Goal: Task Accomplishment & Management: Use online tool/utility

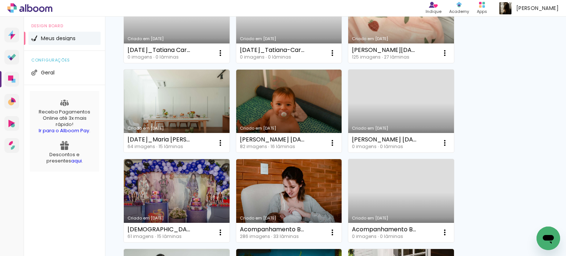
scroll to position [332, 0]
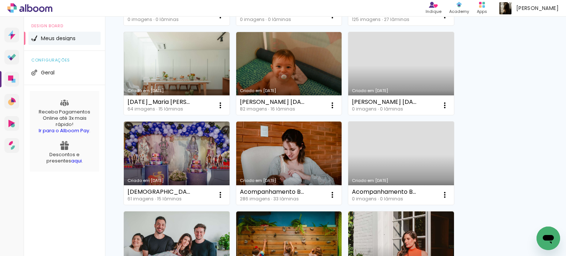
click at [478, 101] on div "Criado em 04/09/25 Denille Garcia - 14jun25 50 imagens ∙ 15 lâminas Abrir Fazer…" at bounding box center [335, 163] width 431 height 808
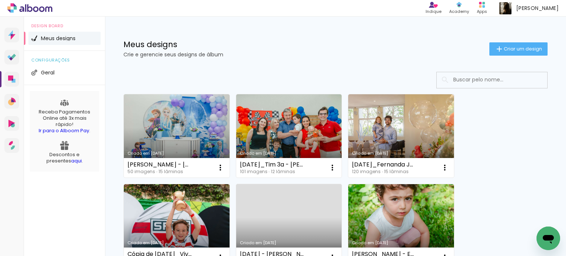
click at [133, 149] on link "Criado em [DATE]" at bounding box center [177, 135] width 106 height 83
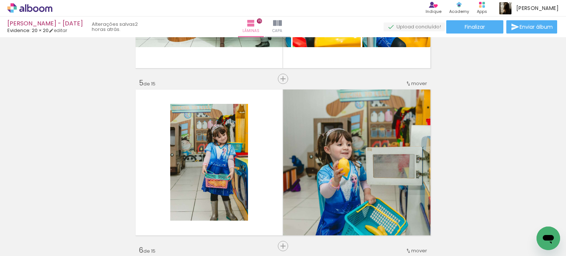
scroll to position [701, 0]
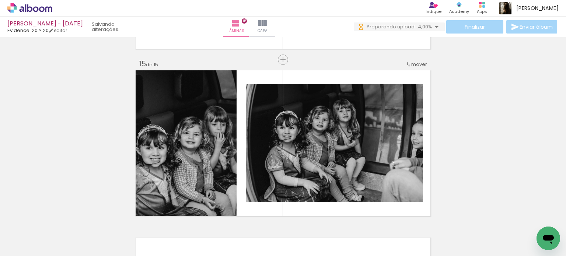
scroll to position [2336, 0]
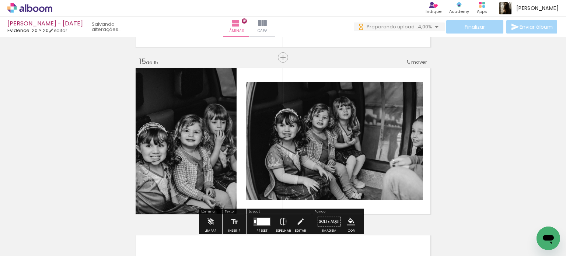
click at [416, 64] on span "mover" at bounding box center [420, 62] width 16 height 7
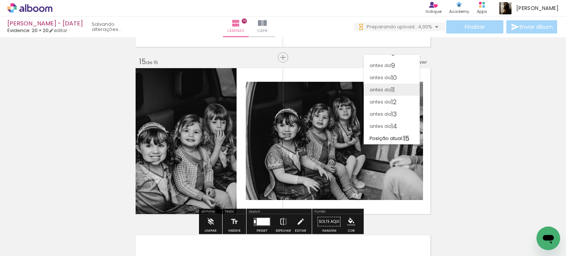
scroll to position [93, 0]
click at [400, 88] on paper-item "antes da 11" at bounding box center [392, 90] width 56 height 12
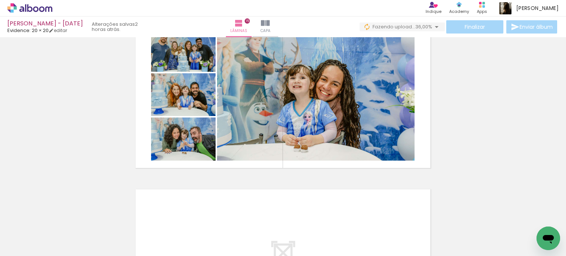
scroll to position [2384, 0]
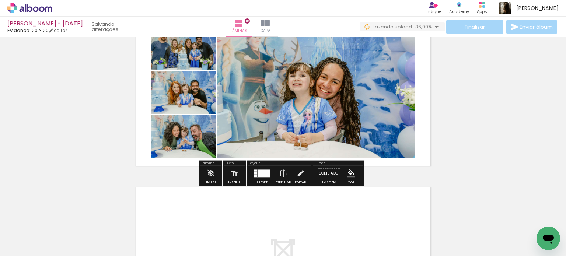
click at [258, 177] on quentale-layouter at bounding box center [262, 173] width 17 height 8
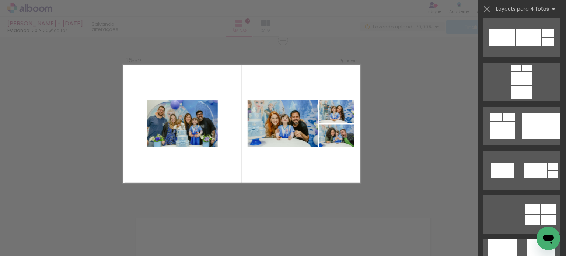
scroll to position [1858, 0]
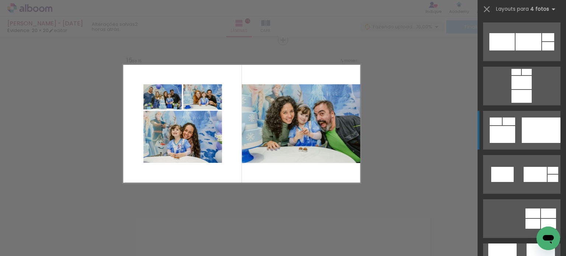
click at [539, 135] on div at bounding box center [541, 130] width 39 height 25
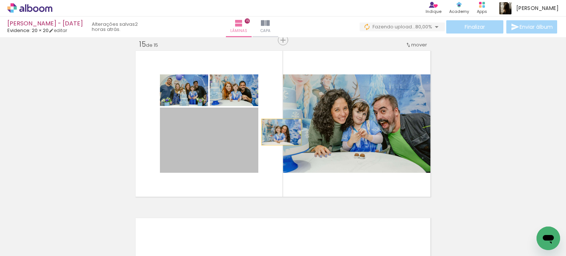
drag, startPoint x: 208, startPoint y: 138, endPoint x: 344, endPoint y: 126, distance: 136.6
click at [0, 0] on slot at bounding box center [0, 0] width 0 height 0
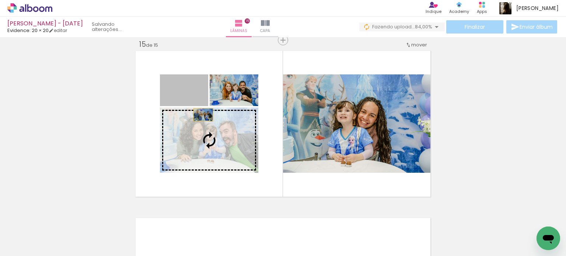
drag, startPoint x: 196, startPoint y: 94, endPoint x: 203, endPoint y: 123, distance: 29.2
click at [0, 0] on slot at bounding box center [0, 0] width 0 height 0
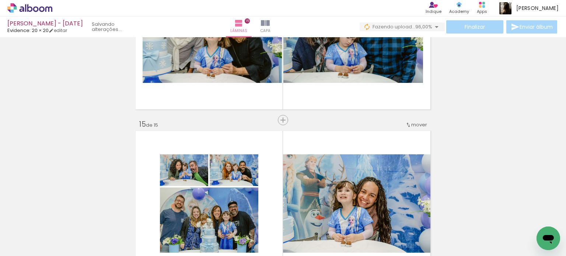
scroll to position [2353, 0]
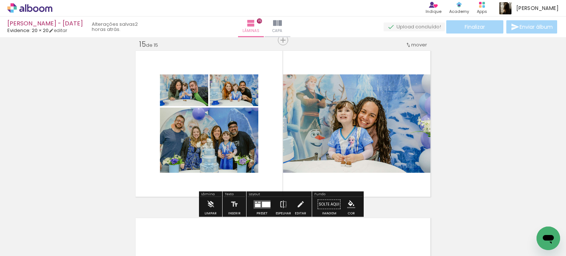
click at [246, 97] on quentale-photo at bounding box center [234, 90] width 49 height 32
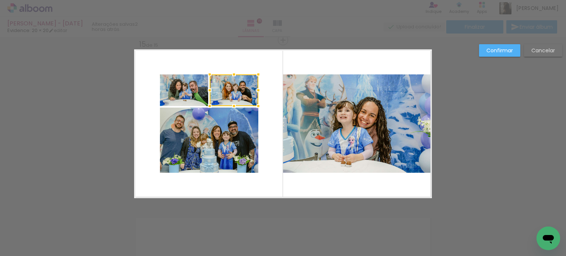
click at [223, 138] on quentale-photo at bounding box center [209, 140] width 98 height 65
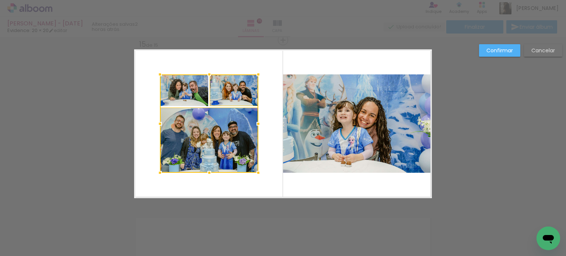
click at [183, 94] on div at bounding box center [209, 123] width 98 height 98
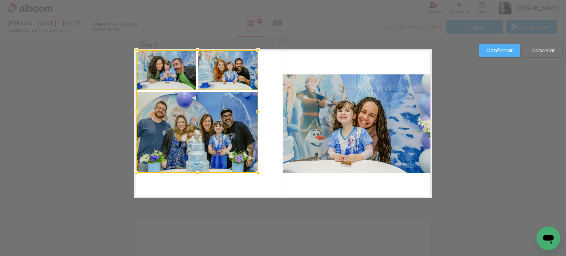
drag, startPoint x: 155, startPoint y: 73, endPoint x: 127, endPoint y: 46, distance: 39.1
click at [129, 46] on div at bounding box center [136, 50] width 15 height 15
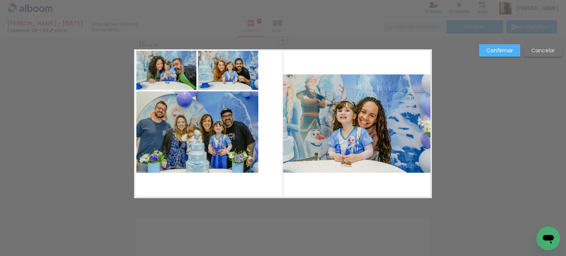
click at [148, 64] on quentale-photo at bounding box center [166, 69] width 60 height 39
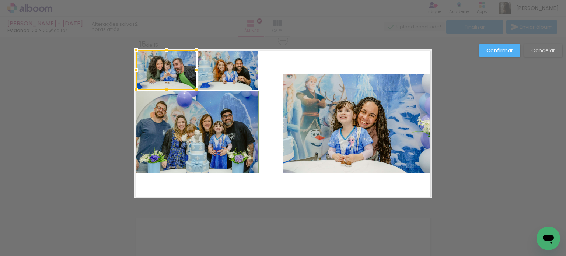
click at [173, 118] on quentale-photo at bounding box center [197, 131] width 122 height 81
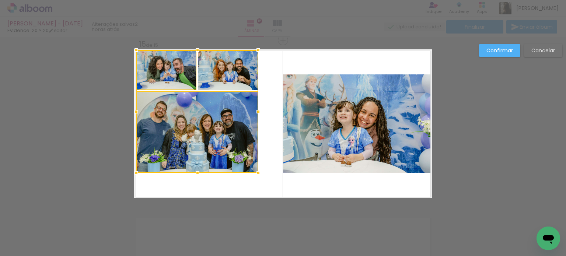
click at [213, 73] on div at bounding box center [197, 111] width 122 height 123
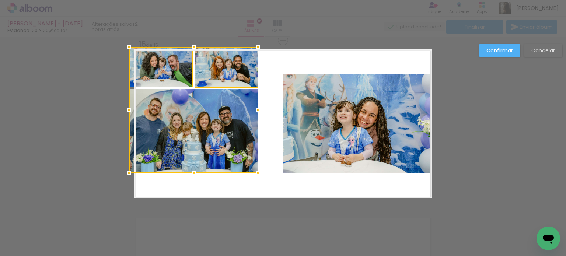
click at [131, 49] on div at bounding box center [129, 46] width 15 height 15
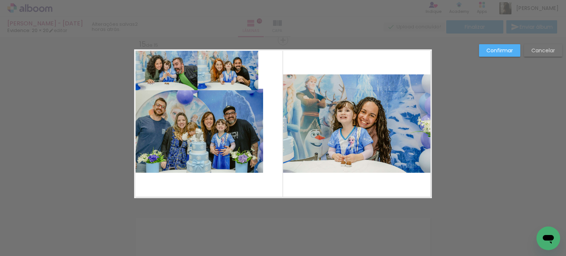
click at [150, 60] on quentale-photo at bounding box center [165, 69] width 63 height 41
click at [218, 67] on quentale-photo at bounding box center [226, 69] width 64 height 41
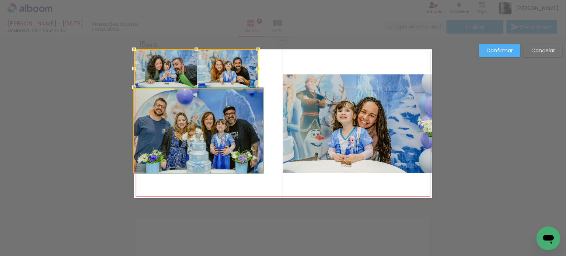
click at [195, 131] on quentale-photo at bounding box center [198, 131] width 129 height 84
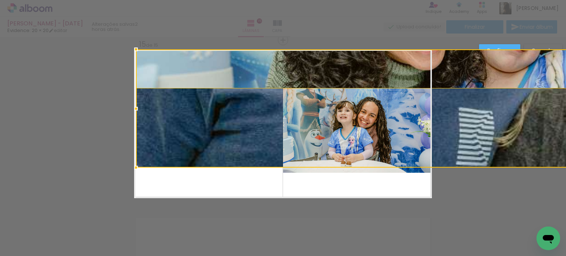
drag, startPoint x: 129, startPoint y: 173, endPoint x: 127, endPoint y: 167, distance: 6.4
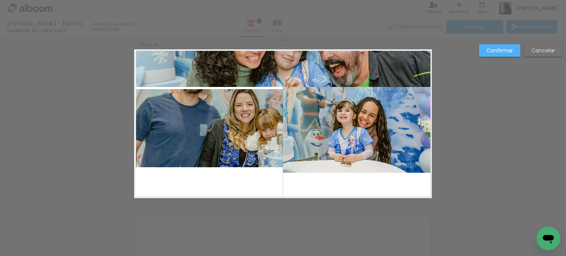
click at [0, 0] on slot "Cancelar" at bounding box center [0, 0] width 0 height 0
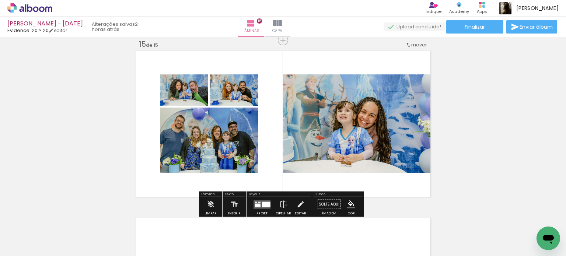
click at [268, 205] on div at bounding box center [266, 205] width 8 height 6
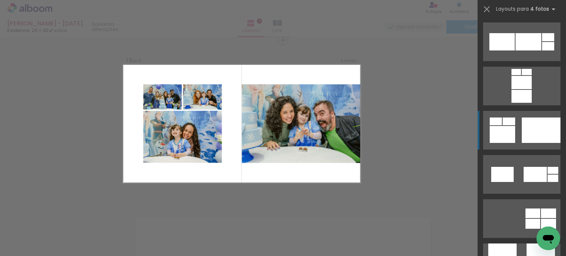
scroll to position [1947, 0]
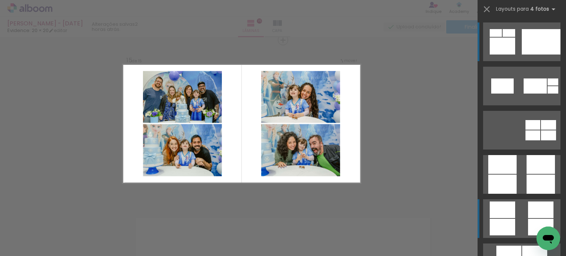
click at [529, 218] on div at bounding box center [540, 210] width 25 height 17
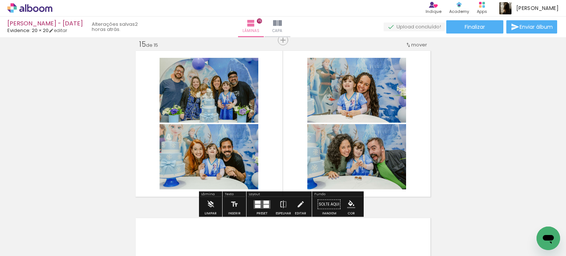
click at [229, 160] on quentale-photo at bounding box center [209, 156] width 99 height 65
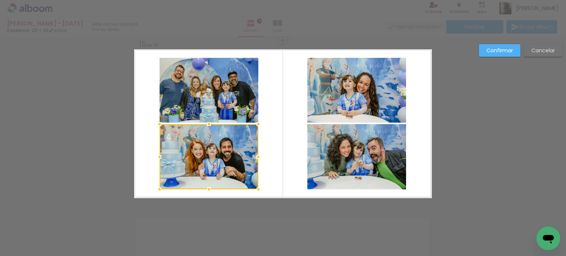
click at [199, 98] on quentale-photo at bounding box center [209, 90] width 99 height 65
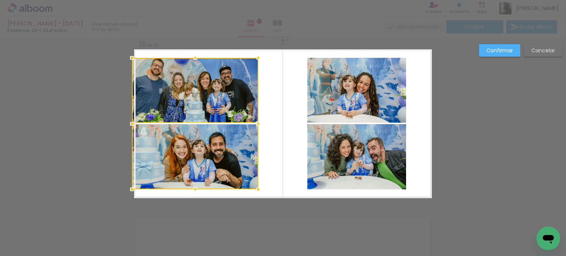
drag, startPoint x: 154, startPoint y: 125, endPoint x: 136, endPoint y: 124, distance: 17.7
click at [136, 124] on div at bounding box center [195, 124] width 126 height 132
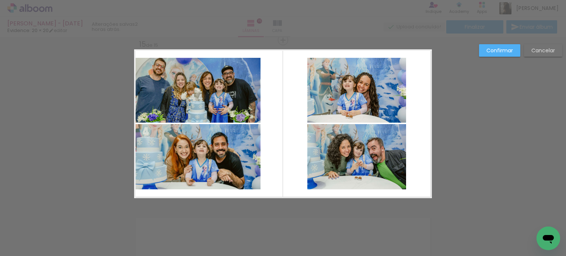
click at [171, 153] on quentale-photo at bounding box center [197, 156] width 126 height 65
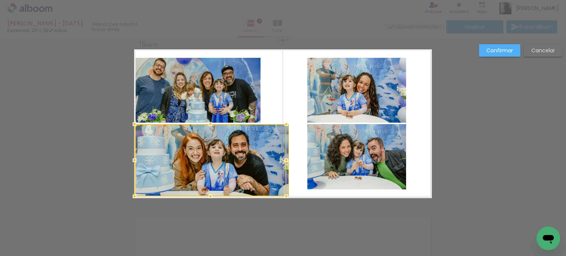
drag, startPoint x: 131, startPoint y: 191, endPoint x: 125, endPoint y: 200, distance: 10.4
click at [127, 200] on div at bounding box center [134, 196] width 15 height 15
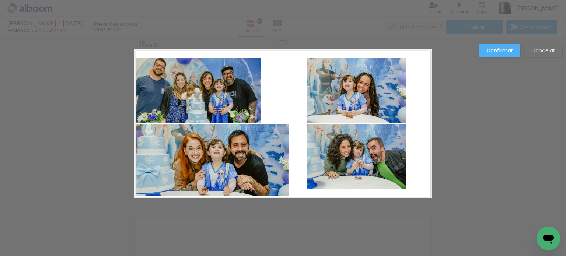
click at [178, 181] on quentale-photo at bounding box center [212, 160] width 155 height 72
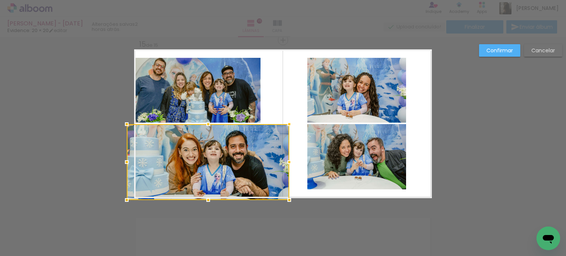
click at [129, 199] on div at bounding box center [126, 200] width 15 height 15
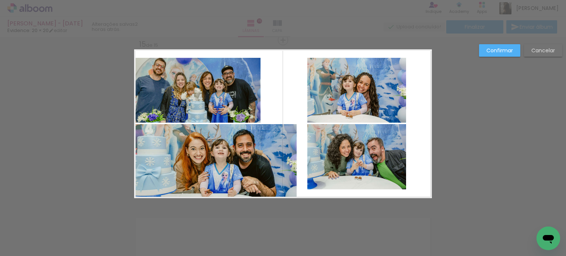
click at [180, 96] on quentale-photo at bounding box center [197, 90] width 126 height 65
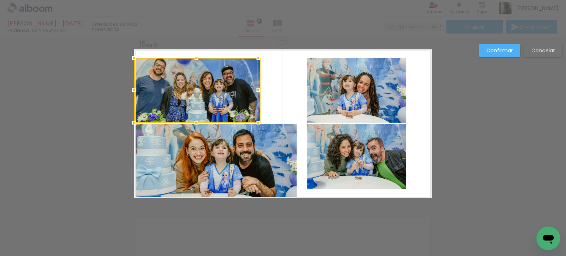
click at [130, 51] on div at bounding box center [134, 58] width 15 height 15
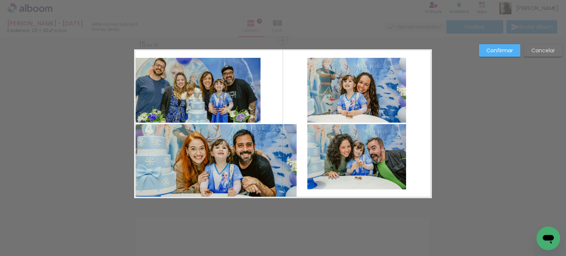
click at [138, 64] on quentale-photo at bounding box center [197, 90] width 126 height 65
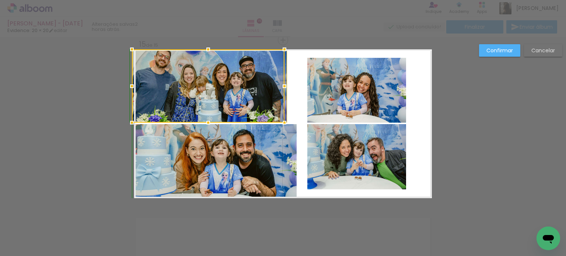
drag, startPoint x: 131, startPoint y: 59, endPoint x: 127, endPoint y: 49, distance: 10.2
click at [127, 49] on div at bounding box center [132, 49] width 15 height 15
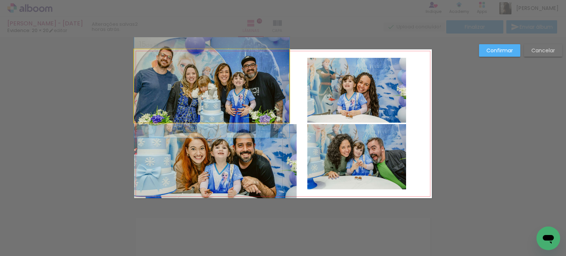
click at [170, 81] on quentale-photo at bounding box center [211, 85] width 155 height 73
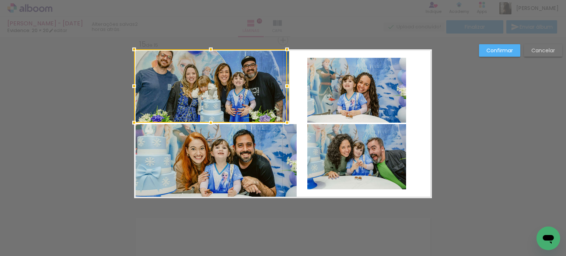
click at [284, 85] on div at bounding box center [287, 86] width 15 height 15
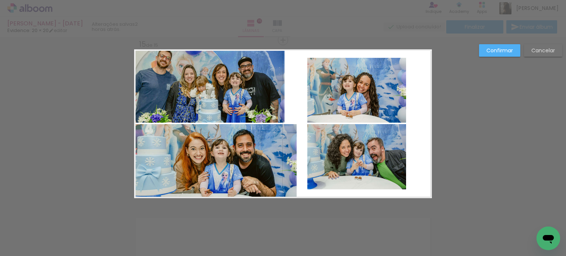
click at [279, 87] on quentale-photo at bounding box center [209, 85] width 150 height 73
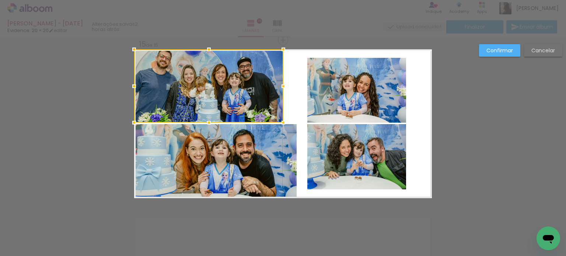
click at [280, 87] on div at bounding box center [283, 86] width 15 height 15
click at [271, 141] on quentale-photo at bounding box center [215, 161] width 163 height 74
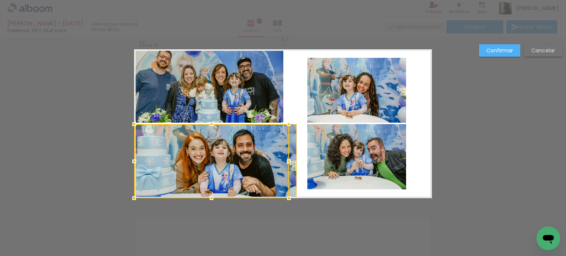
click at [286, 162] on div at bounding box center [211, 161] width 155 height 74
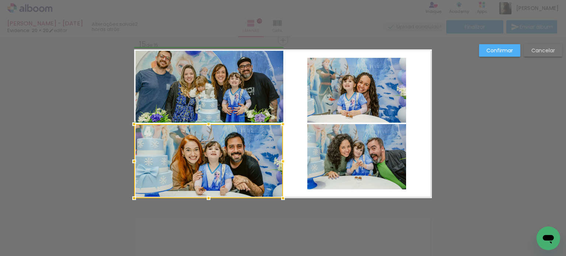
drag, startPoint x: 302, startPoint y: 162, endPoint x: 283, endPoint y: 160, distance: 19.2
click at [283, 160] on div at bounding box center [283, 161] width 15 height 15
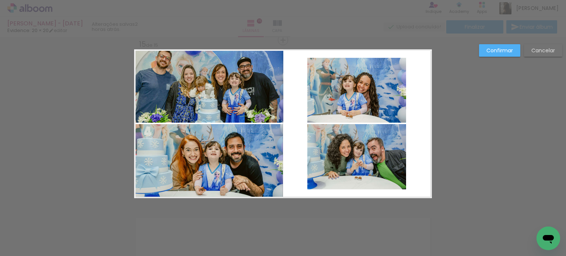
click at [0, 0] on slot "Confirmar" at bounding box center [0, 0] width 0 height 0
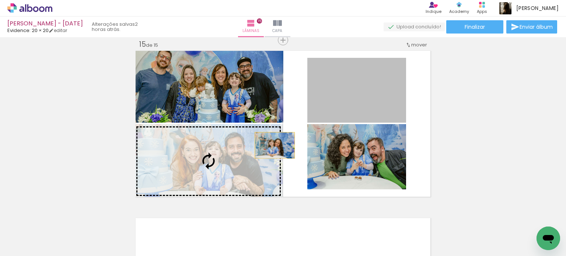
drag, startPoint x: 332, startPoint y: 110, endPoint x: 250, endPoint y: 155, distance: 92.9
click at [0, 0] on slot at bounding box center [0, 0] width 0 height 0
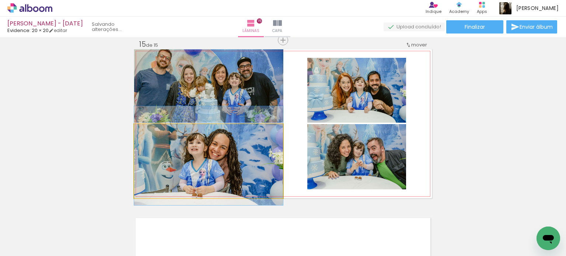
drag, startPoint x: 251, startPoint y: 155, endPoint x: 251, endPoint y: 149, distance: 5.9
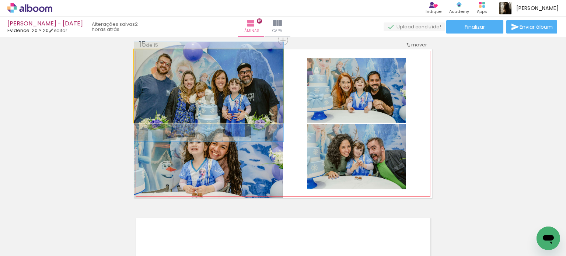
drag, startPoint x: 219, startPoint y: 95, endPoint x: 219, endPoint y: 101, distance: 5.9
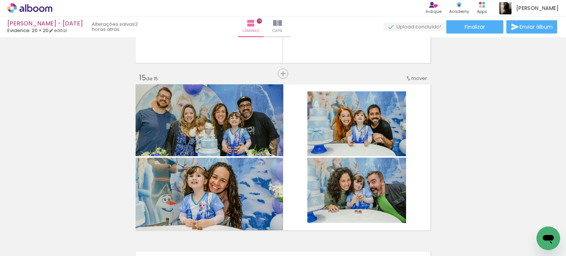
scroll to position [2390, 0]
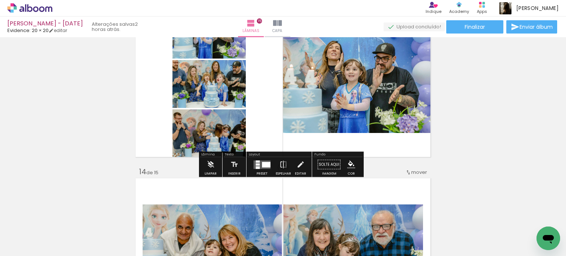
click at [291, 29] on paper-button "Capa" at bounding box center [278, 27] width 26 height 21
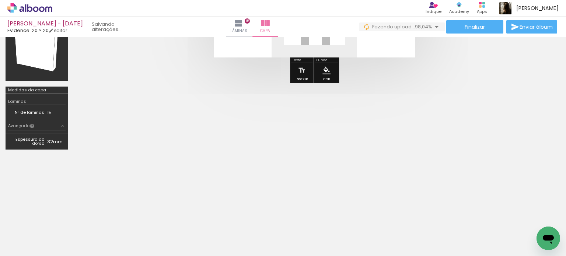
scroll to position [0, 1602]
drag, startPoint x: 531, startPoint y: 233, endPoint x: 343, endPoint y: 52, distance: 260.5
click at [343, 52] on quentale-workspace at bounding box center [283, 128] width 566 height 256
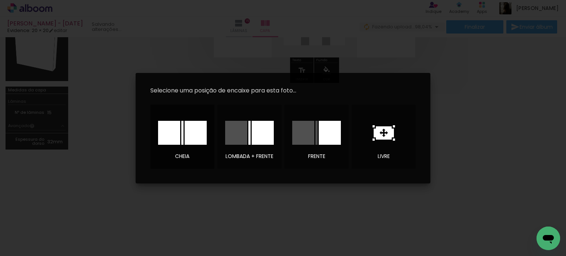
click at [186, 132] on div at bounding box center [196, 133] width 22 height 24
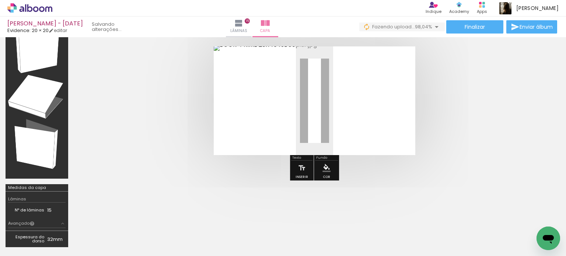
scroll to position [0, 0]
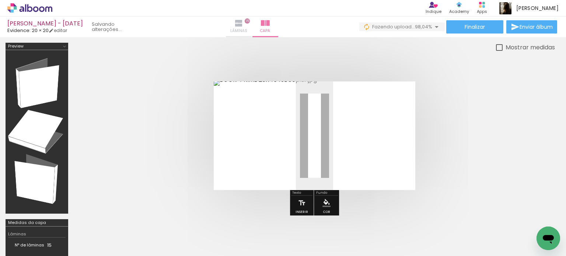
click at [243, 23] on iron-icon at bounding box center [239, 23] width 9 height 9
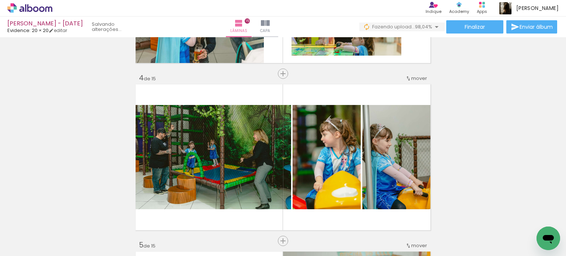
scroll to position [479, 0]
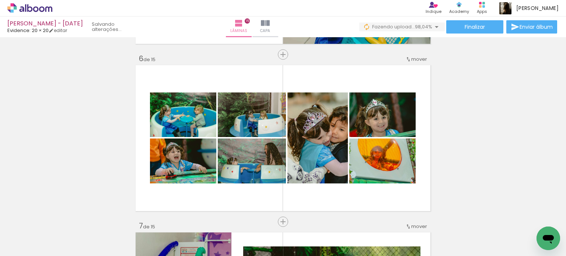
scroll to position [848, 0]
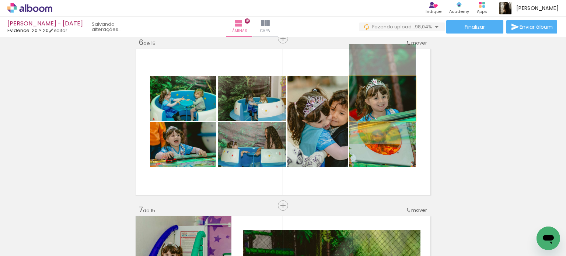
drag, startPoint x: 381, startPoint y: 100, endPoint x: 383, endPoint y: 96, distance: 4.8
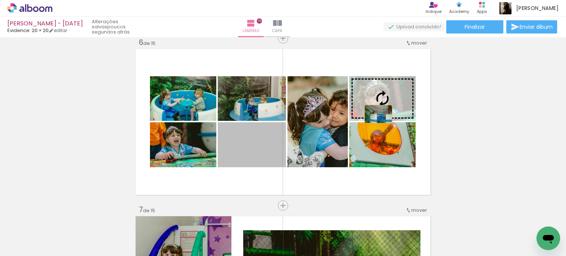
drag, startPoint x: 261, startPoint y: 159, endPoint x: 376, endPoint y: 114, distance: 123.2
click at [0, 0] on slot at bounding box center [0, 0] width 0 height 0
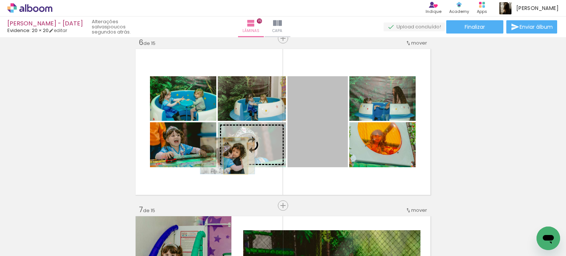
drag, startPoint x: 307, startPoint y: 139, endPoint x: 235, endPoint y: 155, distance: 74.2
click at [0, 0] on slot at bounding box center [0, 0] width 0 height 0
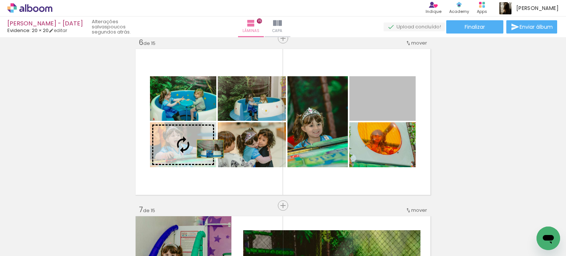
drag, startPoint x: 385, startPoint y: 112, endPoint x: 208, endPoint y: 149, distance: 181.2
click at [0, 0] on slot at bounding box center [0, 0] width 0 height 0
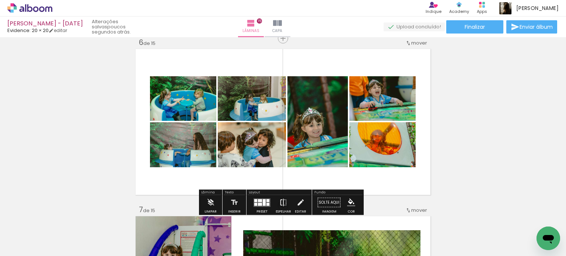
click at [283, 200] on iron-icon at bounding box center [284, 202] width 8 height 15
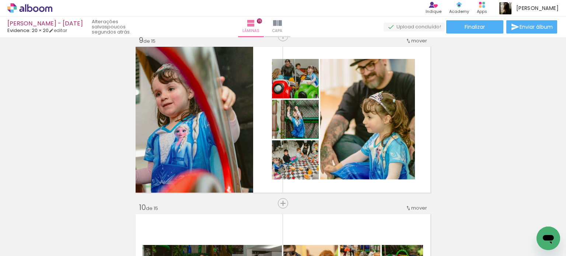
scroll to position [1364, 0]
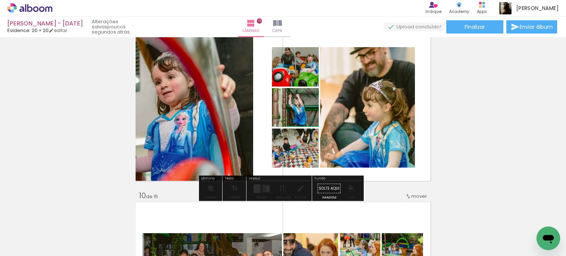
drag, startPoint x: 298, startPoint y: 112, endPoint x: 299, endPoint y: 101, distance: 10.4
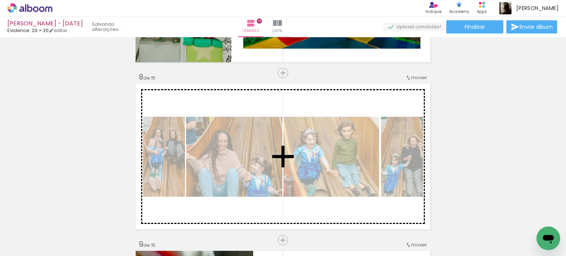
scroll to position [1069, 0]
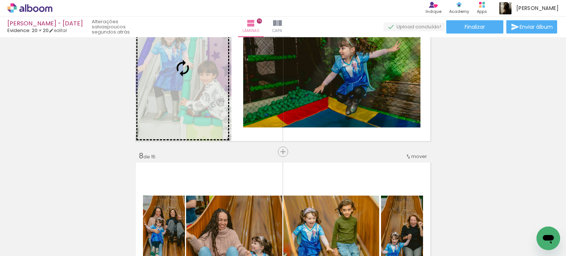
drag, startPoint x: 309, startPoint y: 111, endPoint x: 184, endPoint y: 92, distance: 126.8
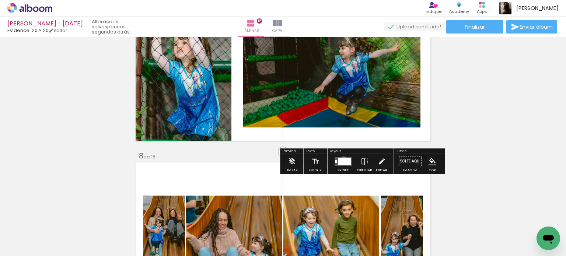
click at [342, 160] on div at bounding box center [344, 161] width 13 height 7
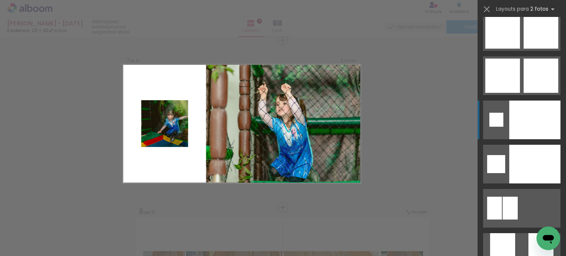
scroll to position [2891, 0]
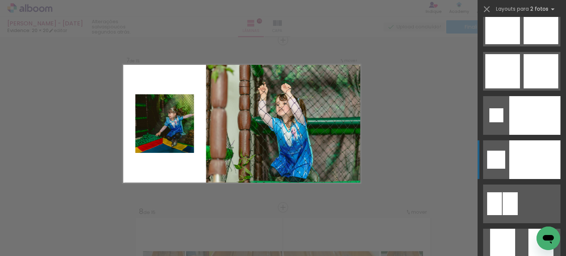
click at [535, 147] on div at bounding box center [535, 159] width 51 height 39
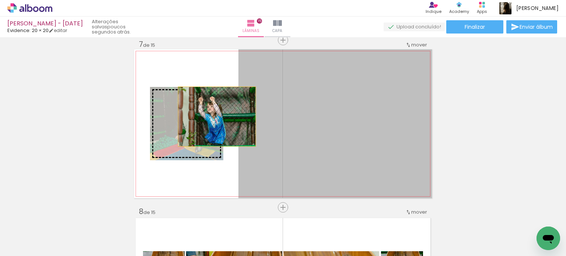
drag, startPoint x: 359, startPoint y: 128, endPoint x: 206, endPoint y: 117, distance: 152.7
click at [0, 0] on slot at bounding box center [0, 0] width 0 height 0
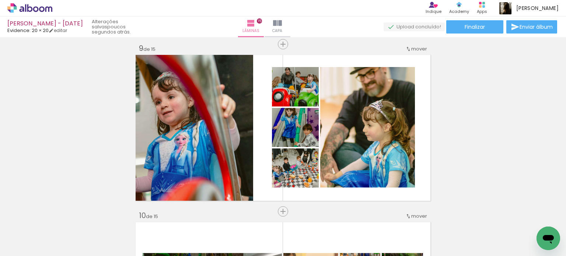
scroll to position [1346, 0]
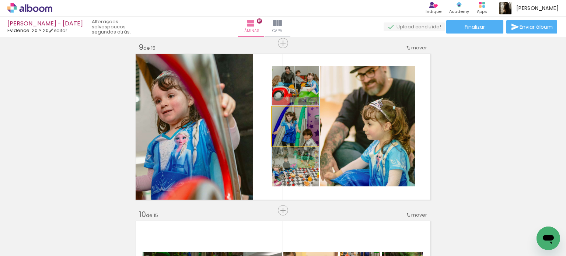
drag, startPoint x: 306, startPoint y: 135, endPoint x: 308, endPoint y: 141, distance: 6.4
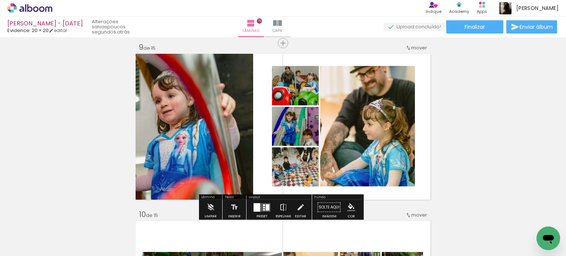
click at [452, 141] on div "Inserir lâmina 1 de 15 Inserir lâmina 2 de 15 Inserir lâmina 3 de 15 Inserir lâ…" at bounding box center [283, 33] width 566 height 2679
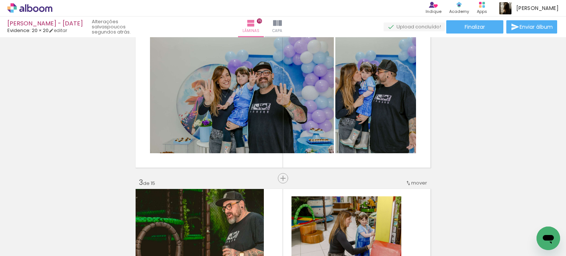
scroll to position [202, 0]
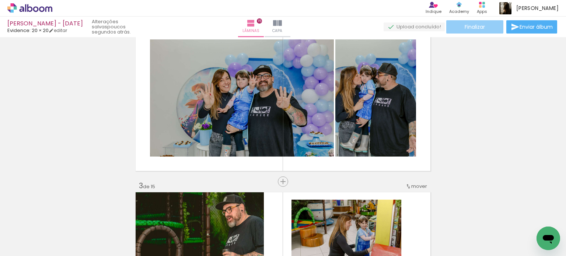
click at [471, 28] on span "Finalizar" at bounding box center [475, 26] width 20 height 5
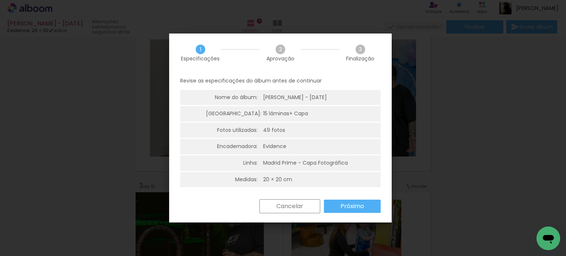
click at [0, 0] on slot "Próximo" at bounding box center [0, 0] width 0 height 0
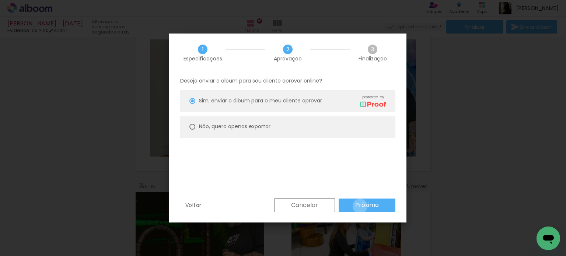
click at [0, 0] on slot "Próximo" at bounding box center [0, 0] width 0 height 0
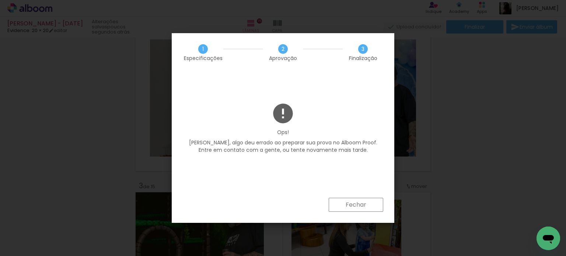
click at [0, 0] on slot "Fechar" at bounding box center [0, 0] width 0 height 0
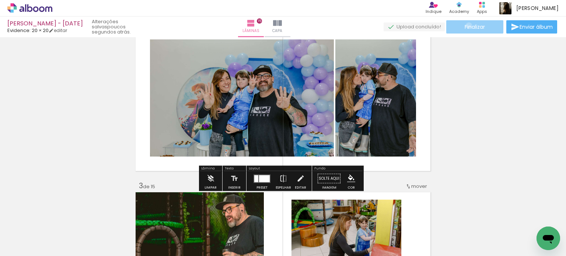
click at [466, 25] on span "Finalizar" at bounding box center [475, 26] width 20 height 5
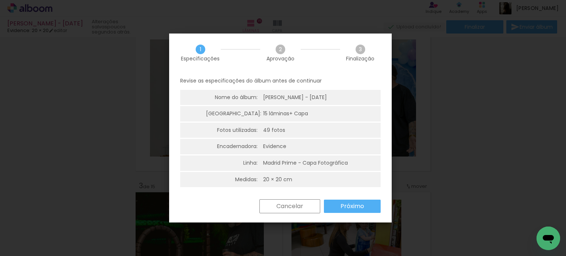
click at [339, 206] on paper-button "Próximo" at bounding box center [352, 206] width 57 height 13
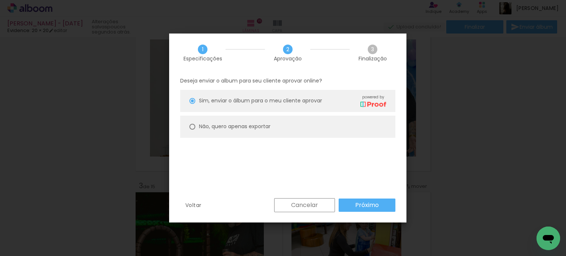
click at [0, 0] on slot "Próximo" at bounding box center [0, 0] width 0 height 0
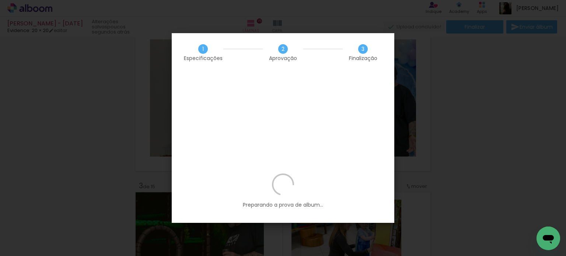
click at [464, 162] on iron-overlay-backdrop at bounding box center [283, 128] width 566 height 256
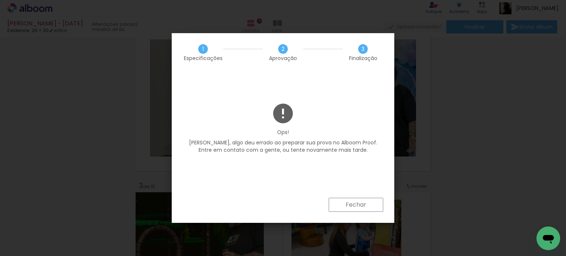
click at [0, 0] on slot "Fechar" at bounding box center [0, 0] width 0 height 0
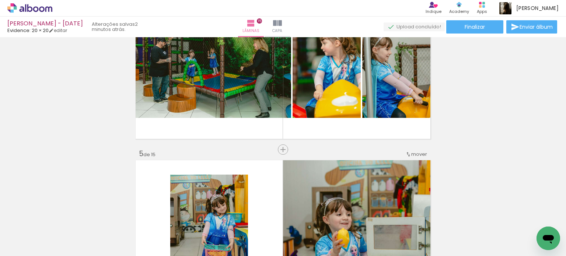
scroll to position [590, 0]
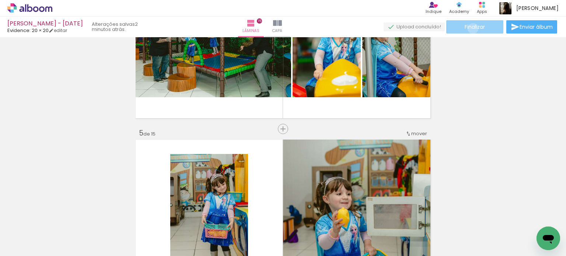
click at [471, 28] on span "Finalizar" at bounding box center [475, 26] width 20 height 5
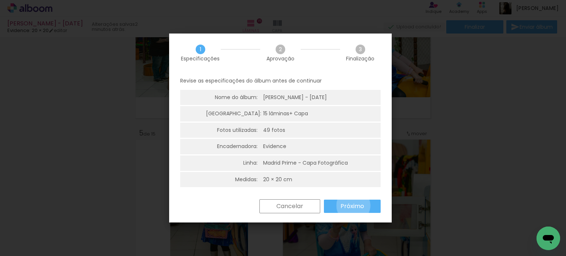
click at [0, 0] on slot "Próximo" at bounding box center [0, 0] width 0 height 0
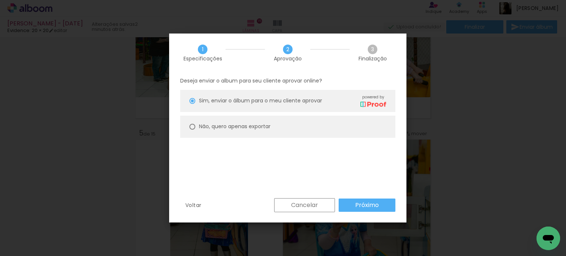
click at [0, 0] on slot "Próximo" at bounding box center [0, 0] width 0 height 0
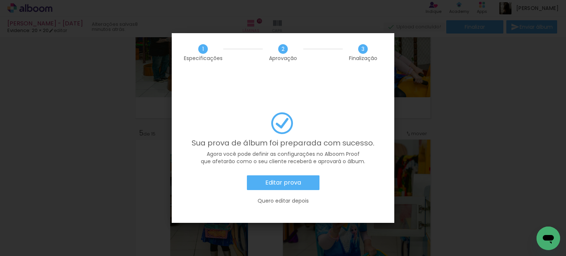
scroll to position [2891, 0]
click at [0, 0] on slot "Editar prova" at bounding box center [0, 0] width 0 height 0
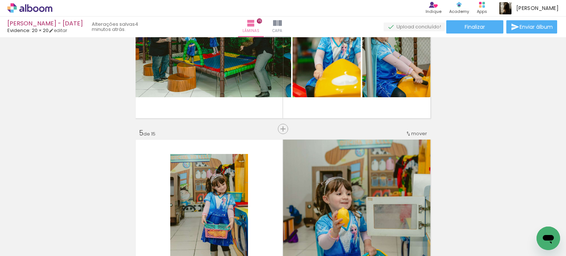
scroll to position [2891, 0]
